Goal: Transaction & Acquisition: Book appointment/travel/reservation

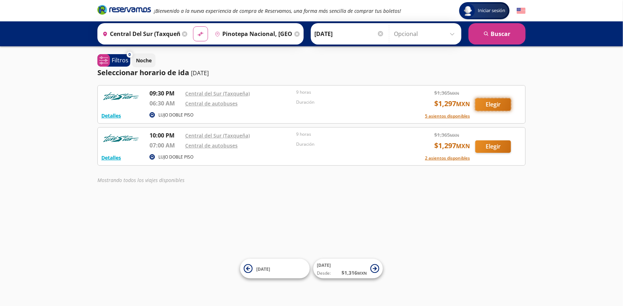
click at [492, 108] on button "Elegir" at bounding box center [493, 104] width 36 height 12
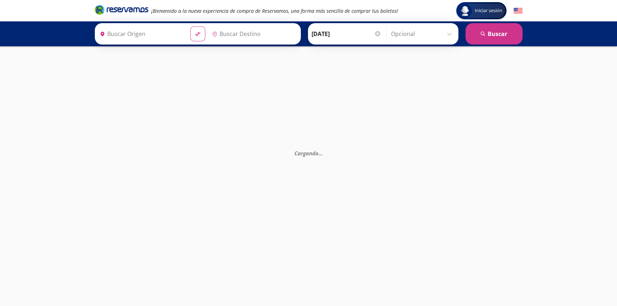
type input "Central de Autobuses, [GEOGRAPHIC_DATA]"
type input "Central del Sur (taxqueña), [GEOGRAPHIC_DATA]"
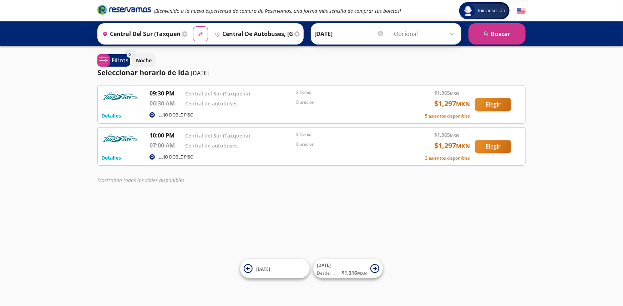
click at [234, 34] on input "Central de Autobuses, [GEOGRAPHIC_DATA]" at bounding box center [252, 34] width 81 height 18
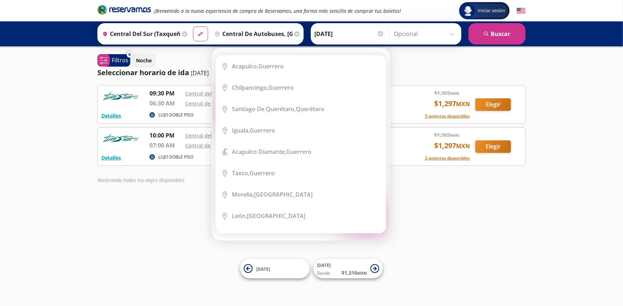
click at [296, 32] on icon at bounding box center [296, 33] width 5 height 5
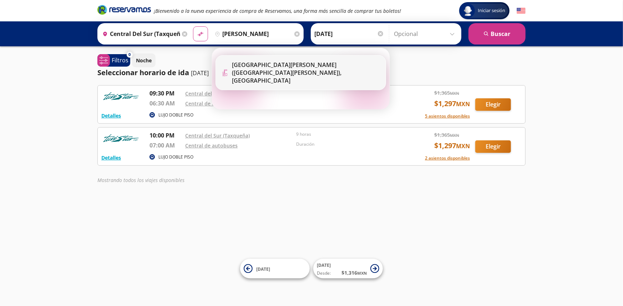
click at [276, 70] on div "[GEOGRAPHIC_DATA][PERSON_NAME] ([GEOGRAPHIC_DATA][PERSON_NAME]), [GEOGRAPHIC_DA…" at bounding box center [306, 73] width 148 height 24
type input "[GEOGRAPHIC_DATA][PERSON_NAME] ([GEOGRAPHIC_DATA][PERSON_NAME]), [GEOGRAPHIC_DA…"
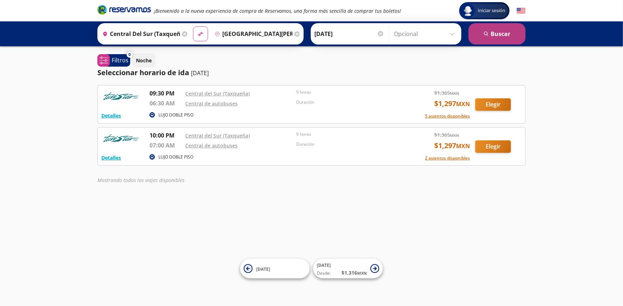
click at [490, 38] on button "search [GEOGRAPHIC_DATA]" at bounding box center [496, 33] width 57 height 21
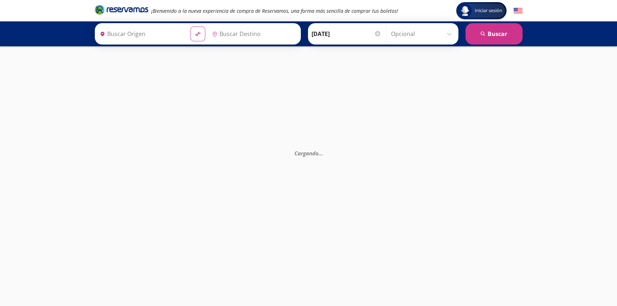
type input "Central del Sur (taxqueña), [GEOGRAPHIC_DATA]"
type input "[GEOGRAPHIC_DATA][PERSON_NAME] ([GEOGRAPHIC_DATA][PERSON_NAME]), [GEOGRAPHIC_DA…"
